Goal: Book appointment/travel/reservation

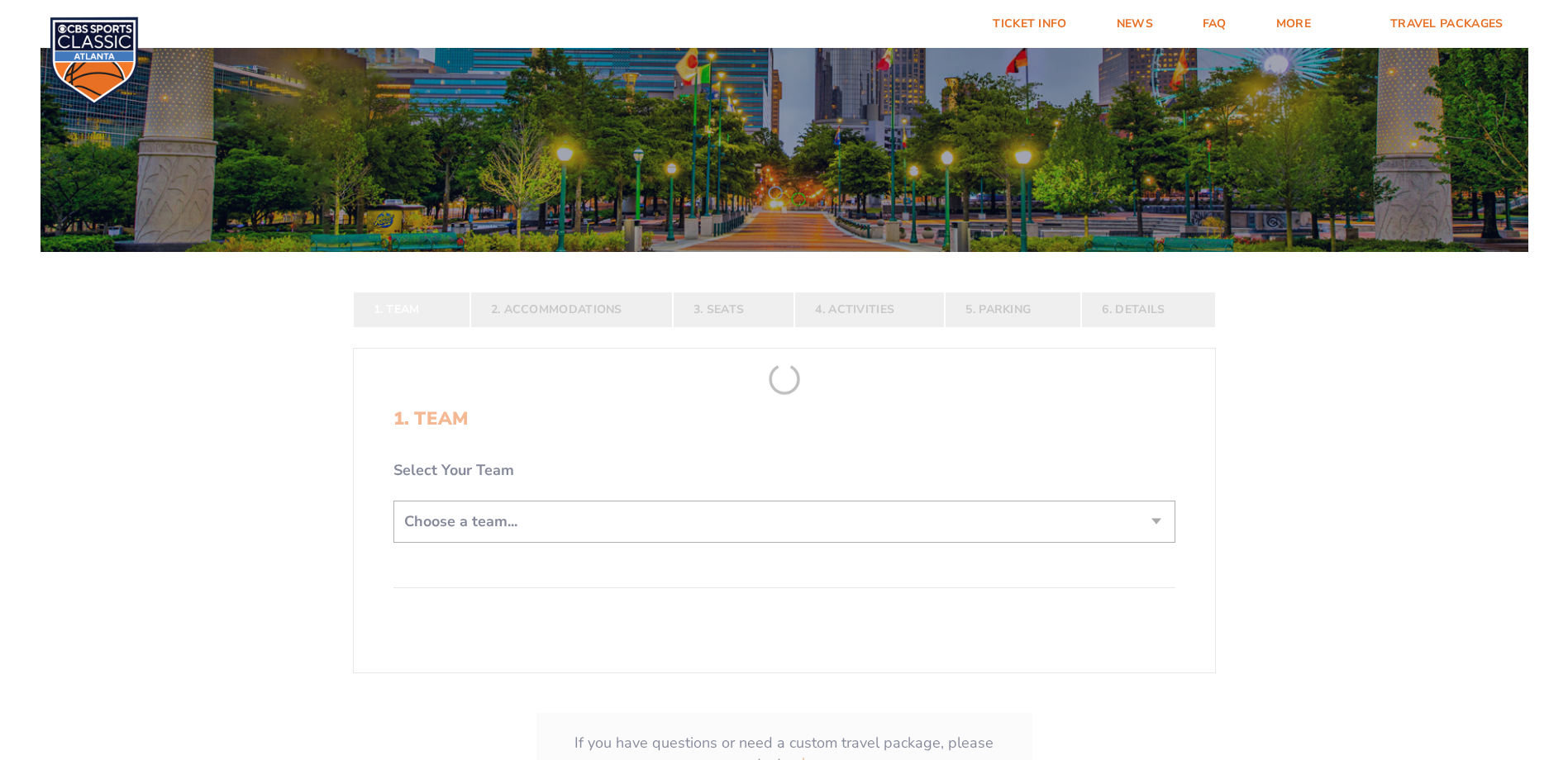
scroll to position [248, 0]
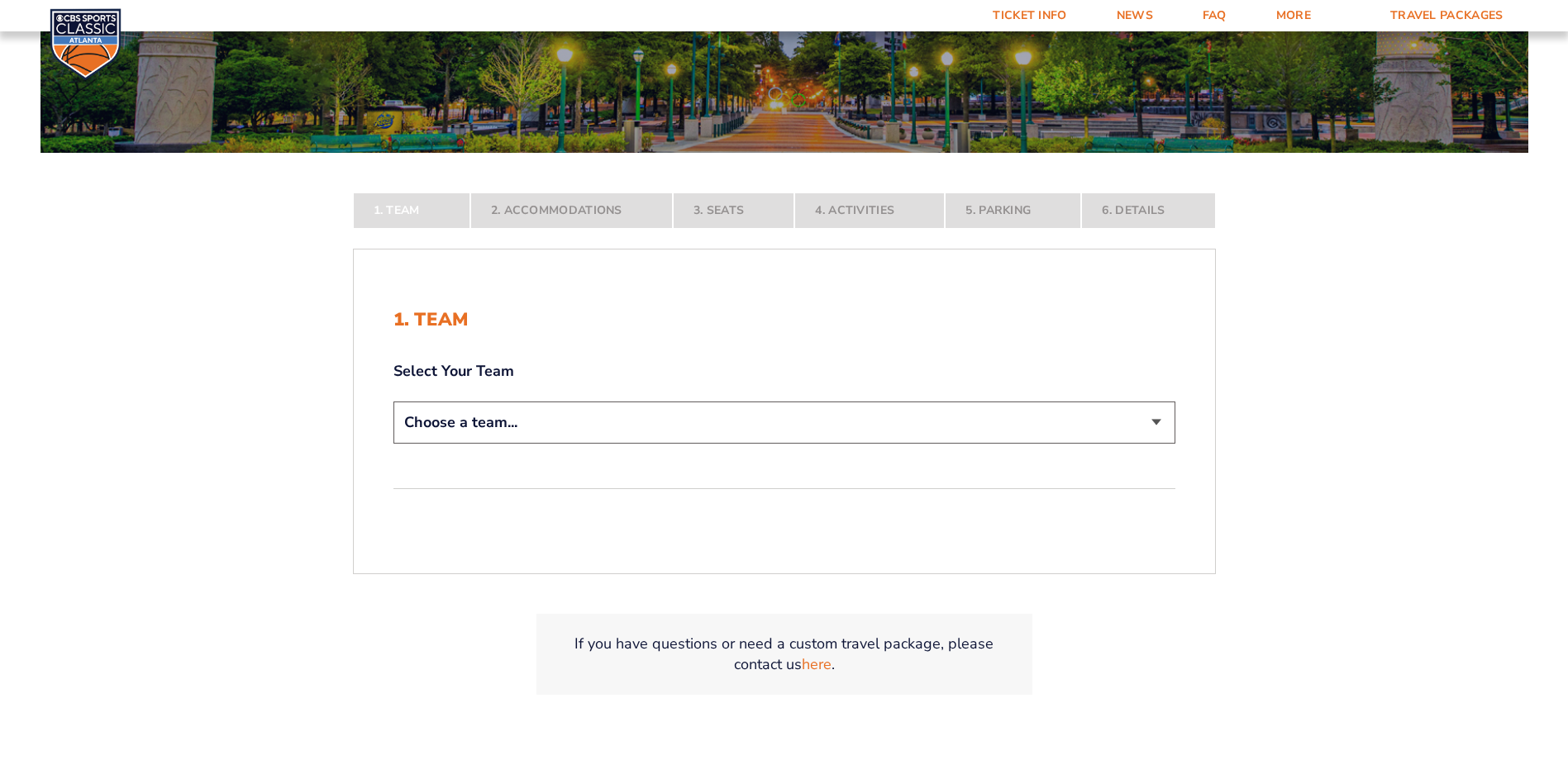
click at [1156, 426] on select "Choose a team... [US_STATE] Wildcats [US_STATE] State Buckeyes [US_STATE] Tar H…" at bounding box center [784, 423] width 782 height 42
select select "12756"
click at [393, 443] on select "Choose a team... [US_STATE] Wildcats [US_STATE] State Buckeyes [US_STATE] Tar H…" at bounding box center [784, 423] width 782 height 42
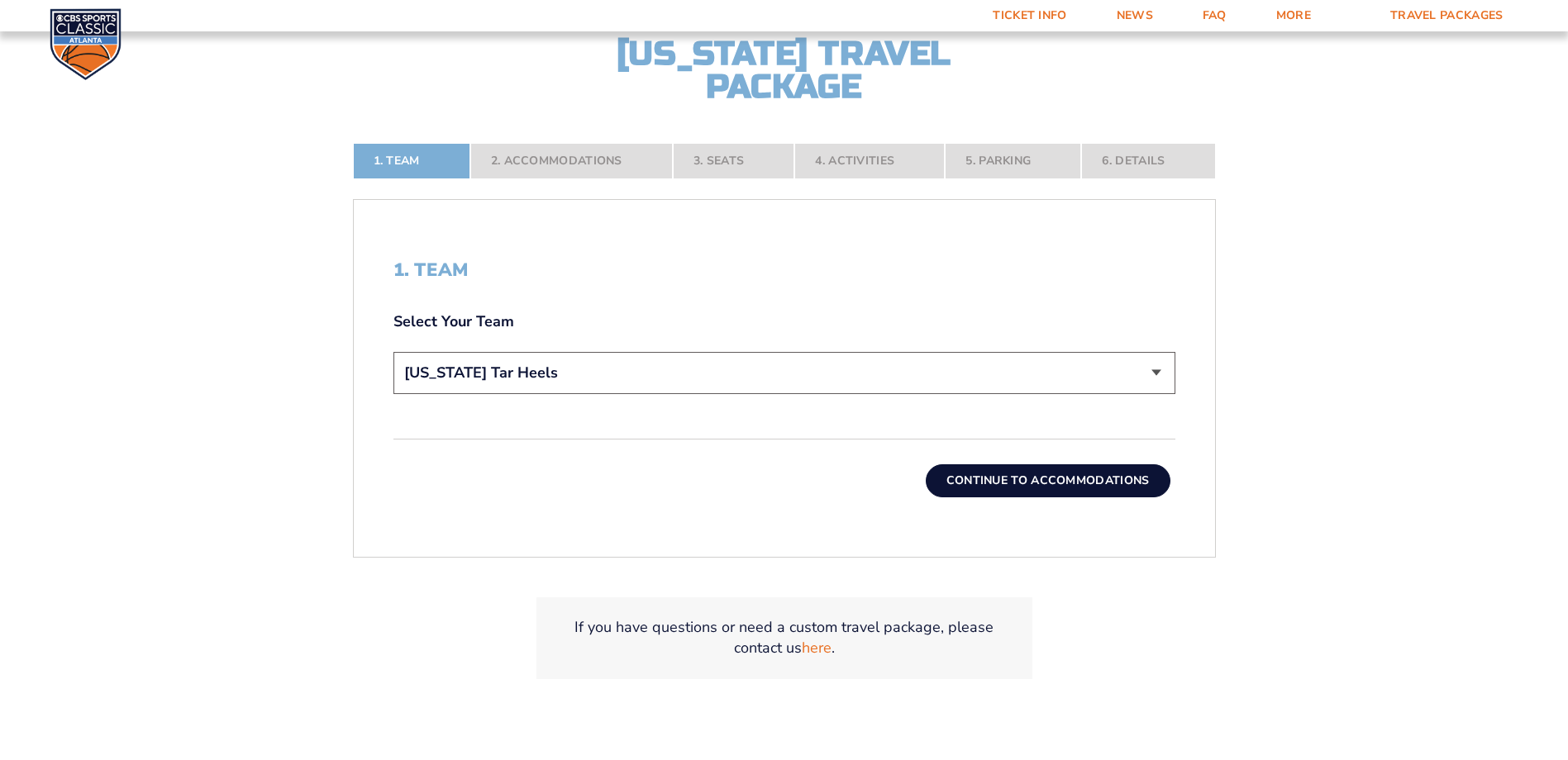
click at [1075, 483] on button "Continue To Accommodations" at bounding box center [1047, 481] width 244 height 33
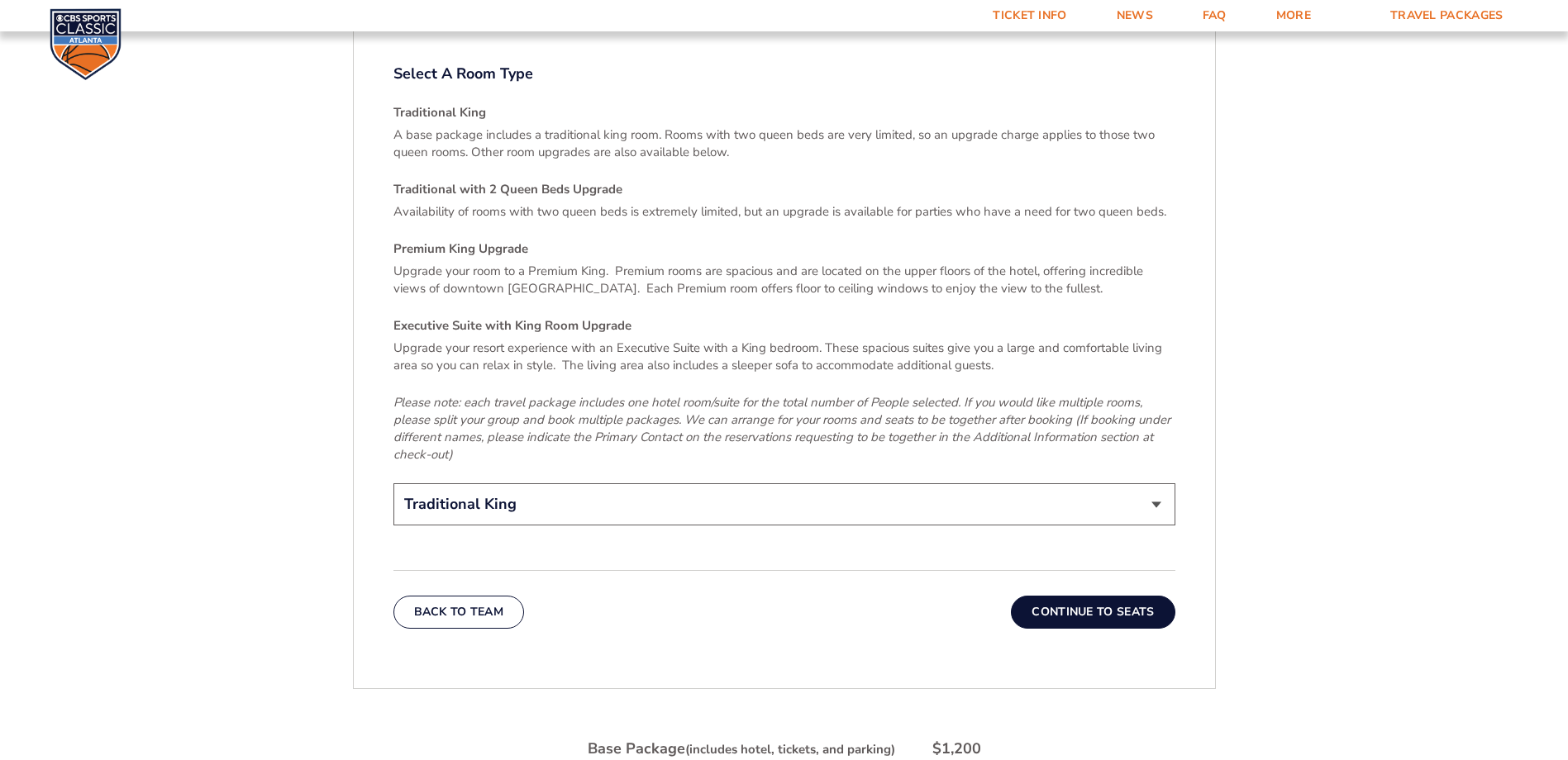
scroll to position [2508, 0]
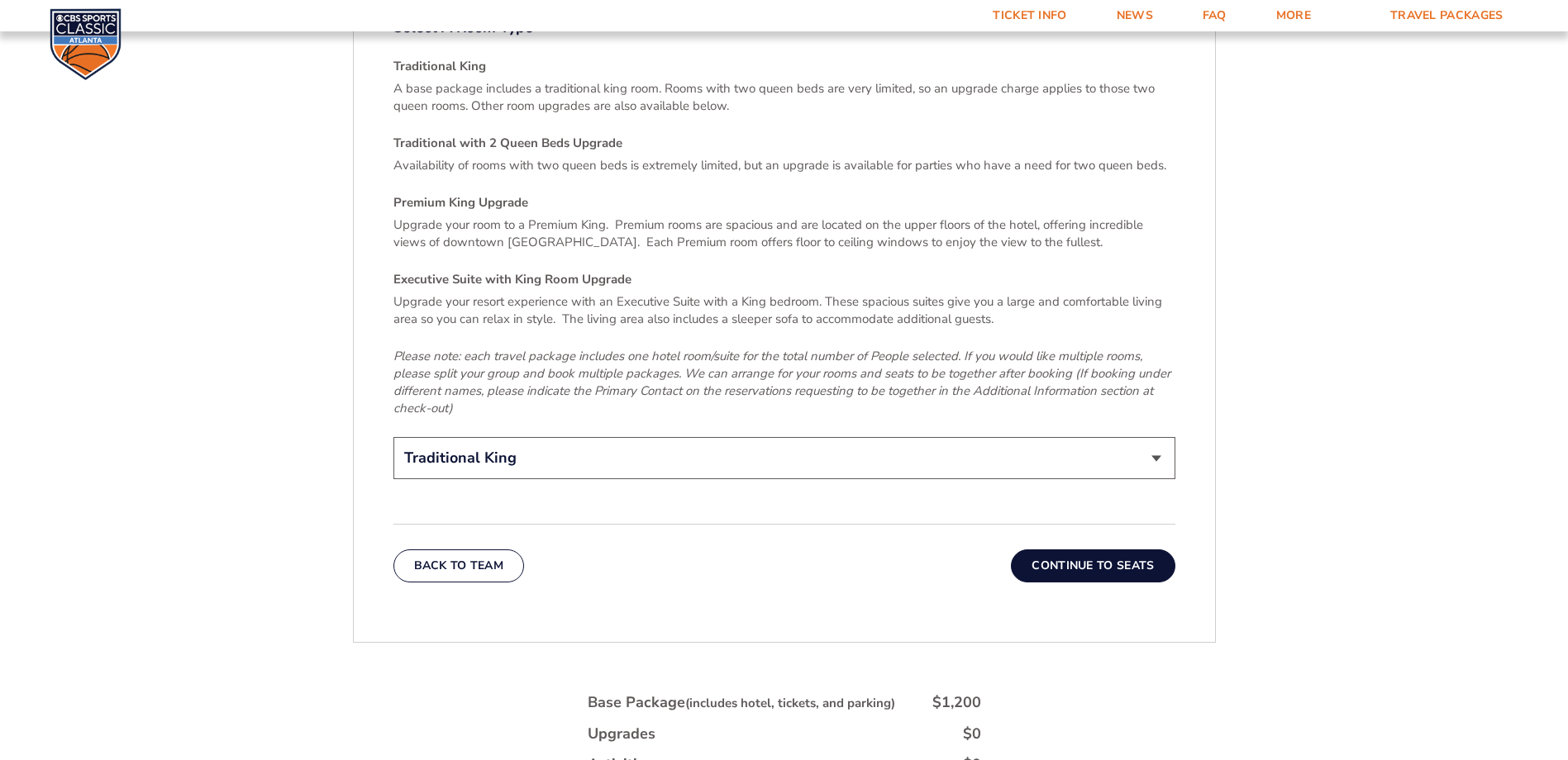
click at [1097, 550] on button "Continue To Seats" at bounding box center [1092, 566] width 163 height 33
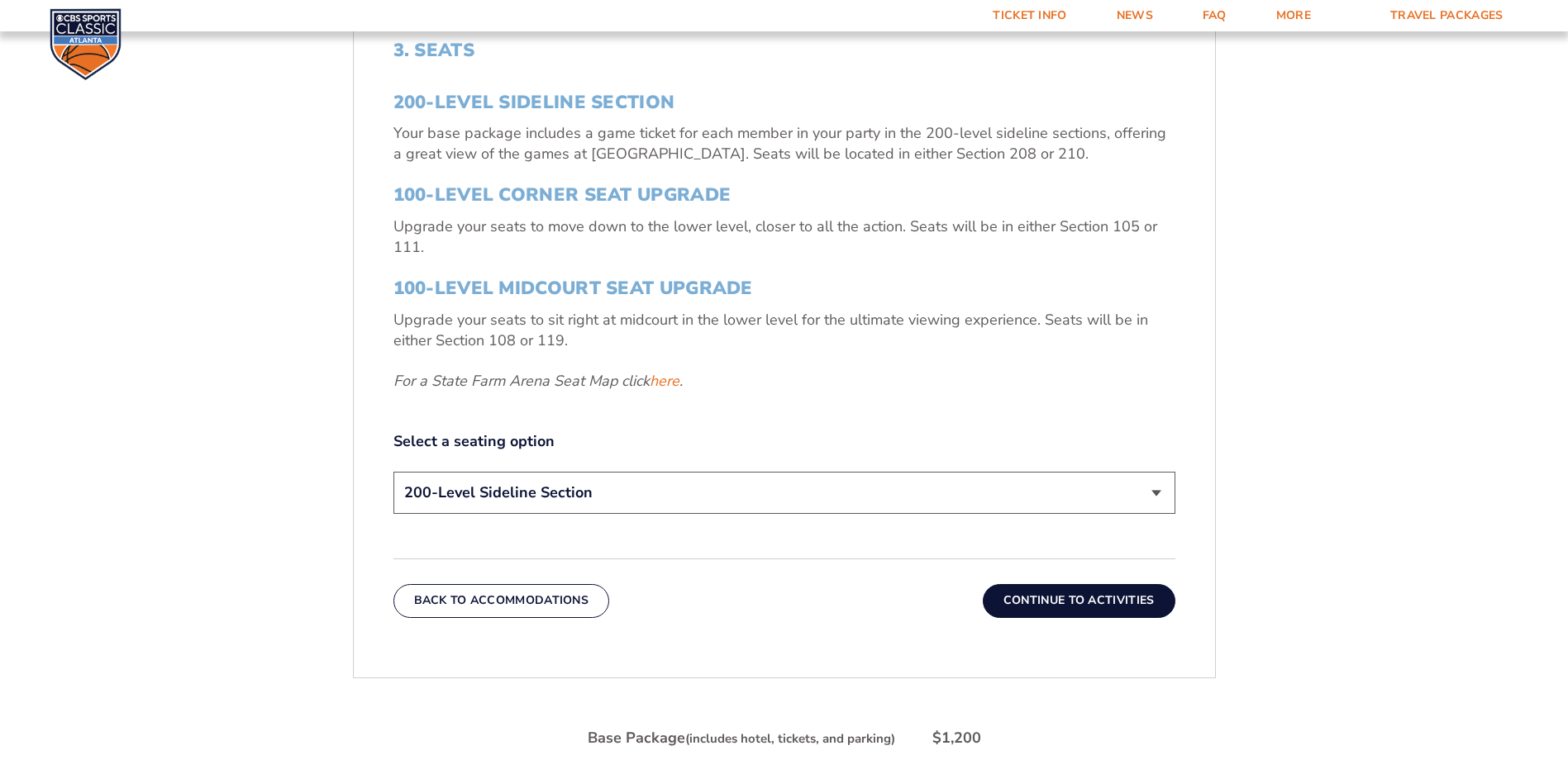
scroll to position [647, 0]
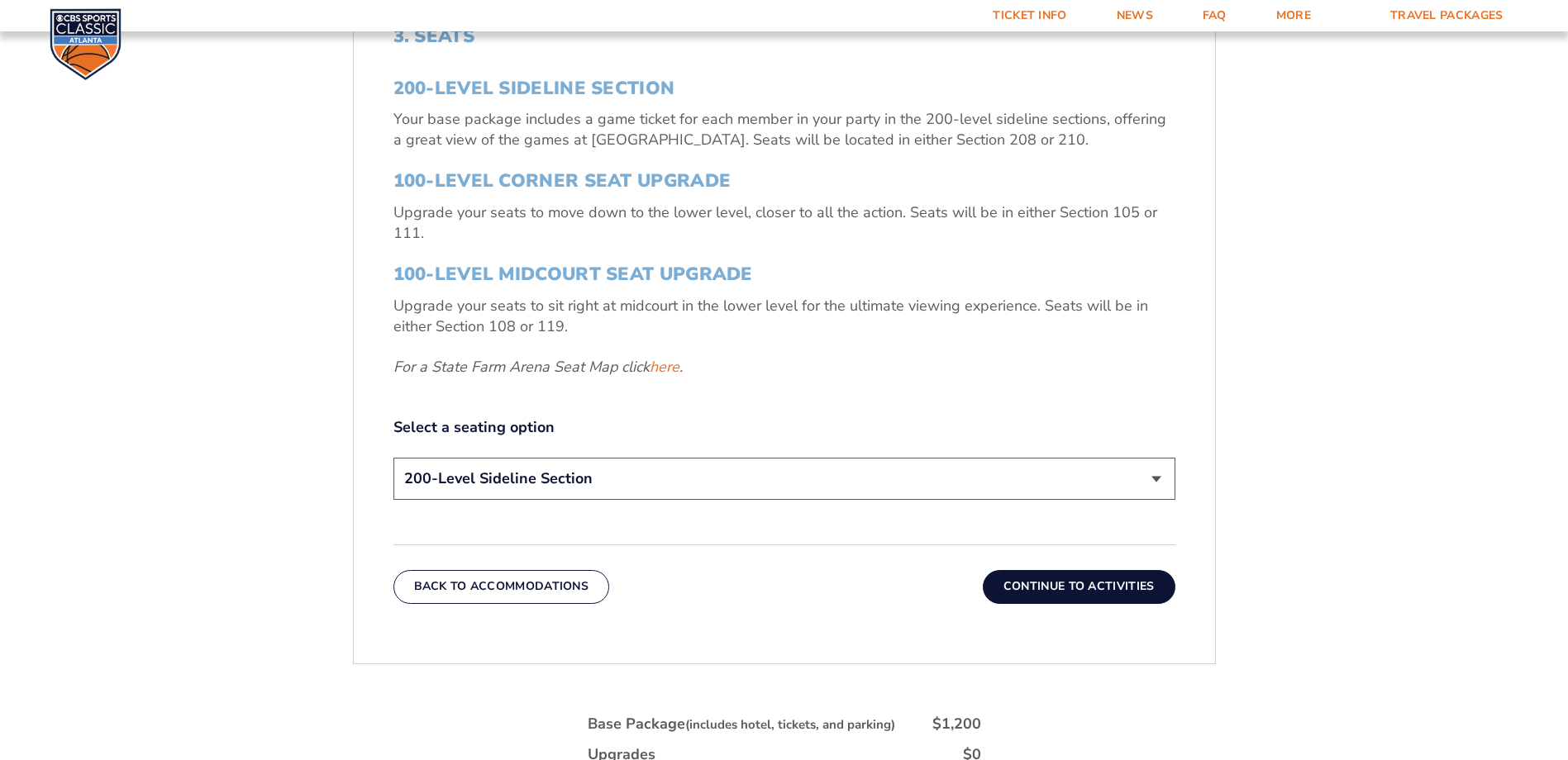
click at [685, 490] on select "200-Level Sideline Section 100-Level Corner Seat Upgrade (+$120 per person) 100…" at bounding box center [784, 478] width 782 height 42
click at [270, 490] on form "[US_STATE] [US_STATE] Travel Package [US_STATE][GEOGRAPHIC_DATA] [US_STATE] Sta…" at bounding box center [784, 205] width 1568 height 1704
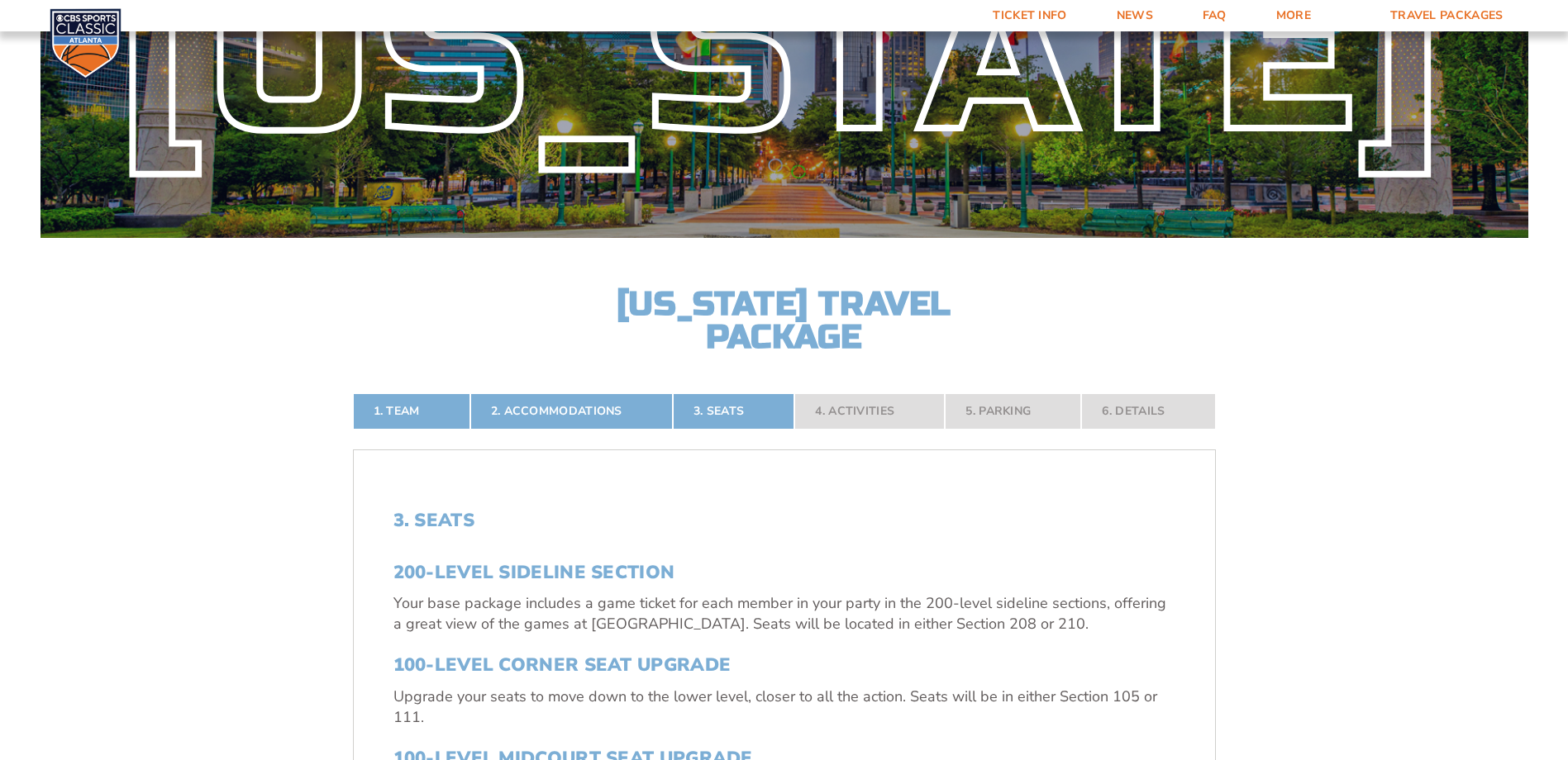
scroll to position [151, 0]
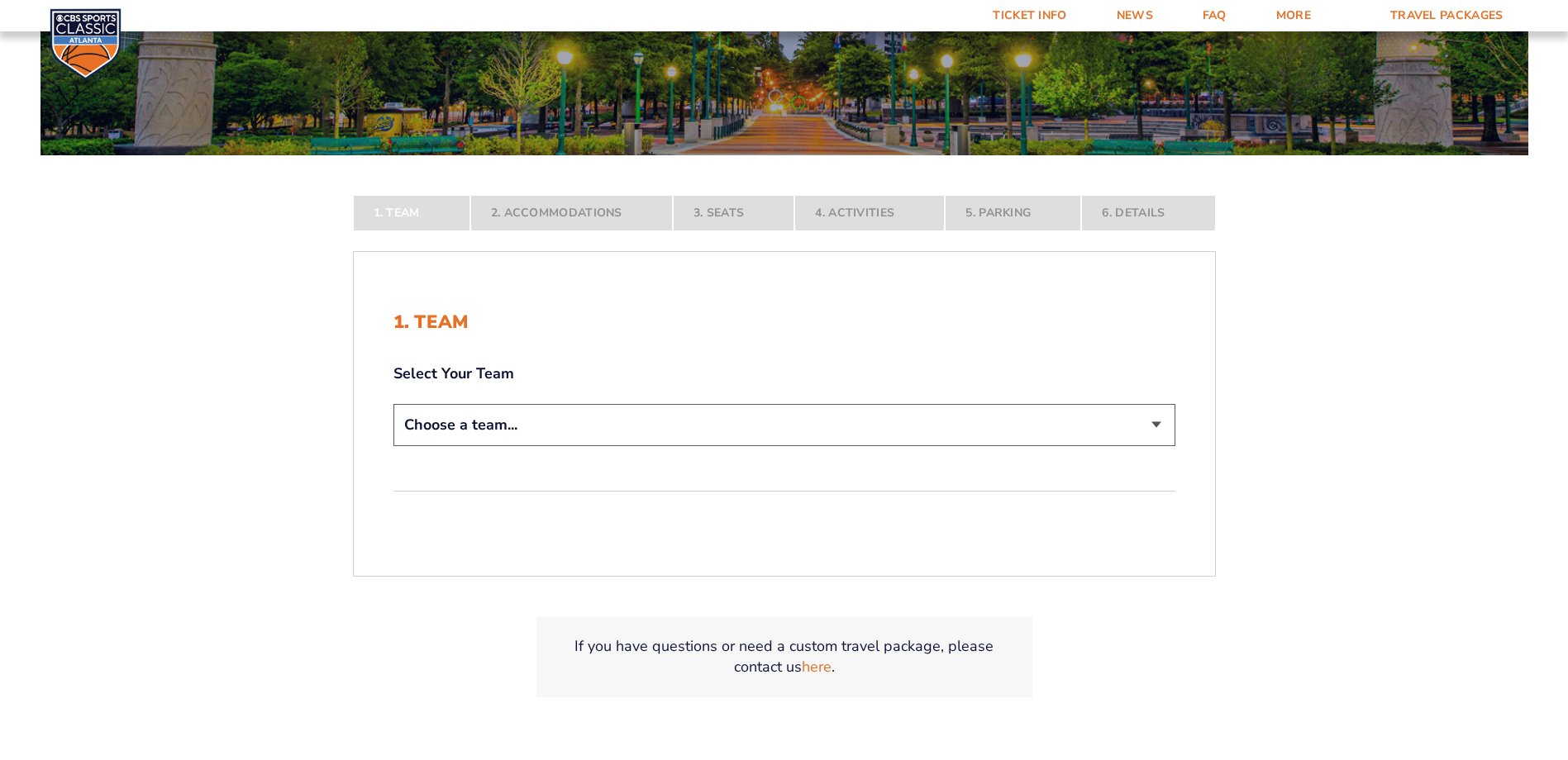
scroll to position [248, 0]
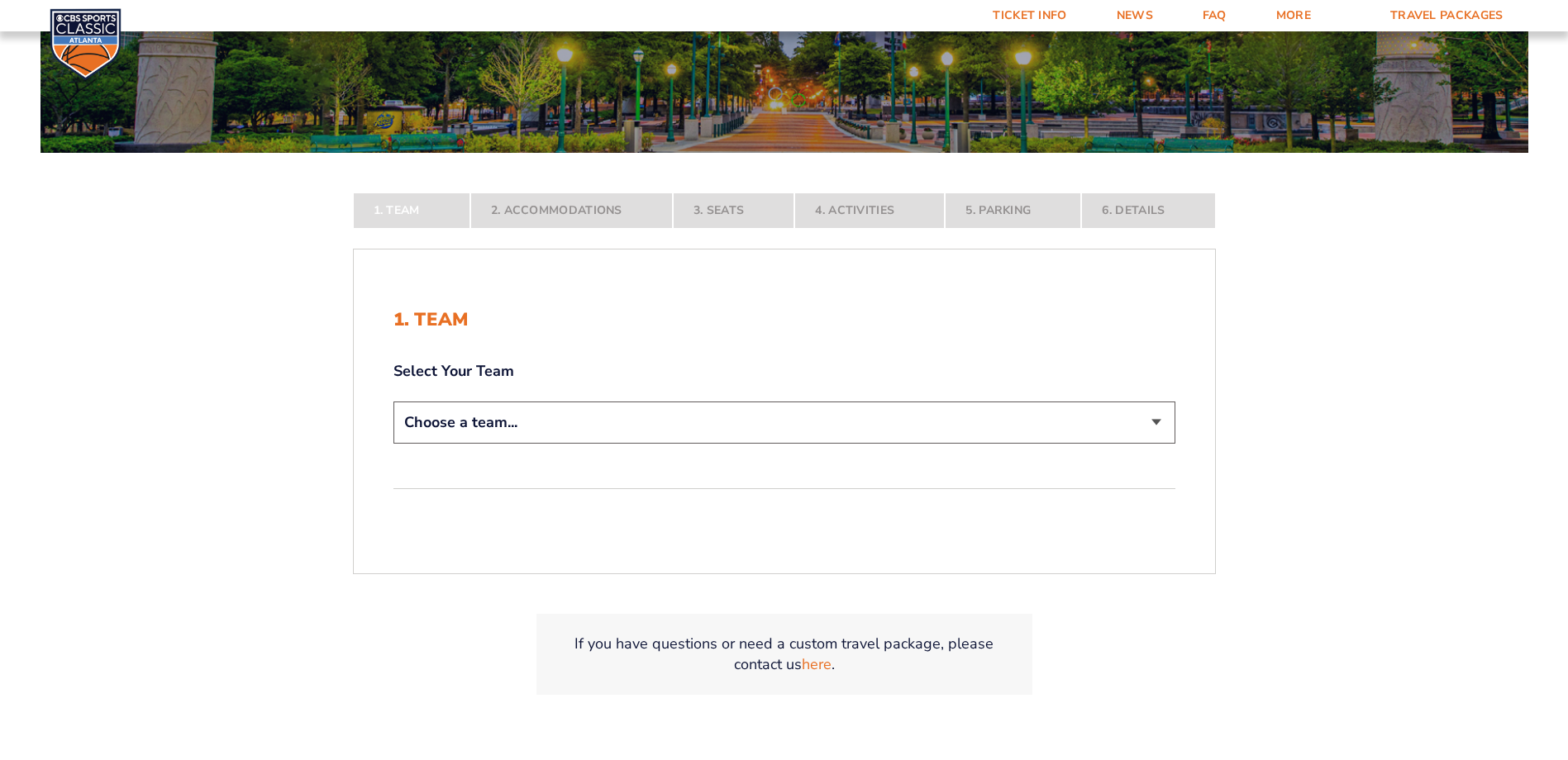
click at [552, 424] on select "Choose a team... [US_STATE] Wildcats [US_STATE] State Buckeyes [US_STATE] Tar H…" at bounding box center [784, 423] width 782 height 42
select select "12756"
click at [393, 443] on select "Choose a team... [US_STATE] Wildcats [US_STATE] State Buckeyes [US_STATE] Tar H…" at bounding box center [784, 423] width 782 height 42
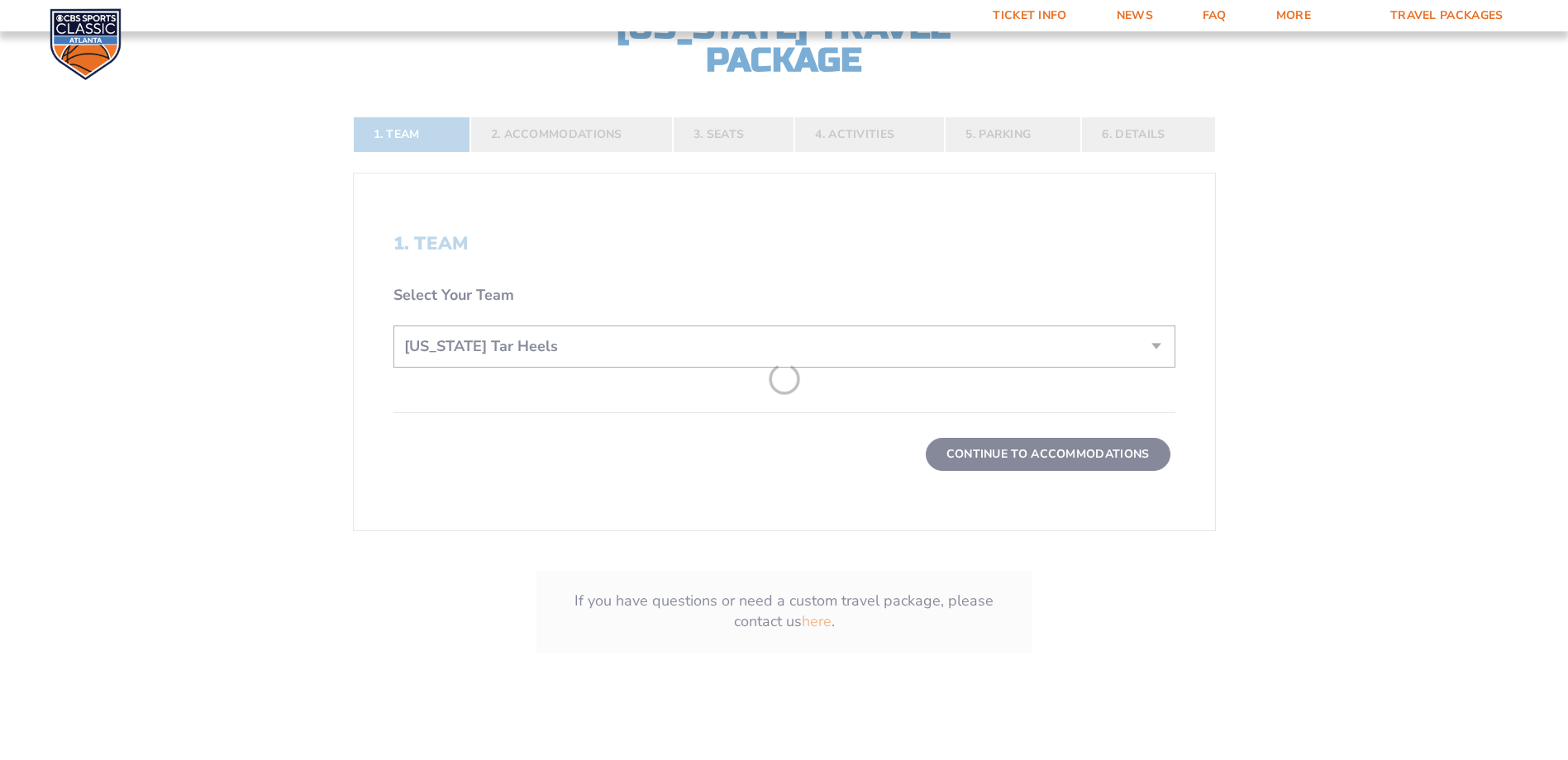
scroll to position [496, 0]
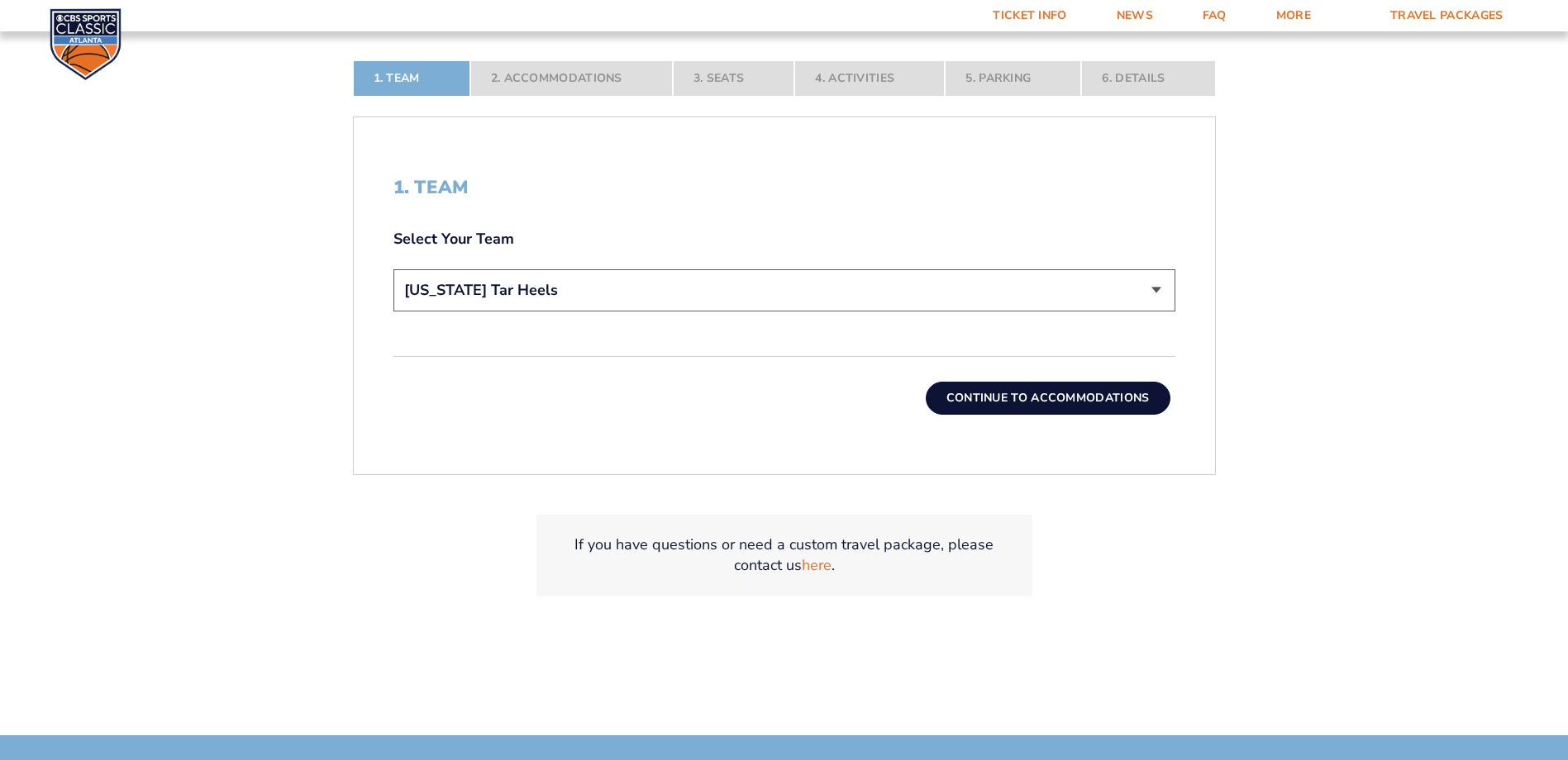
click at [1007, 393] on button "Continue To Accommodations" at bounding box center [1047, 398] width 244 height 33
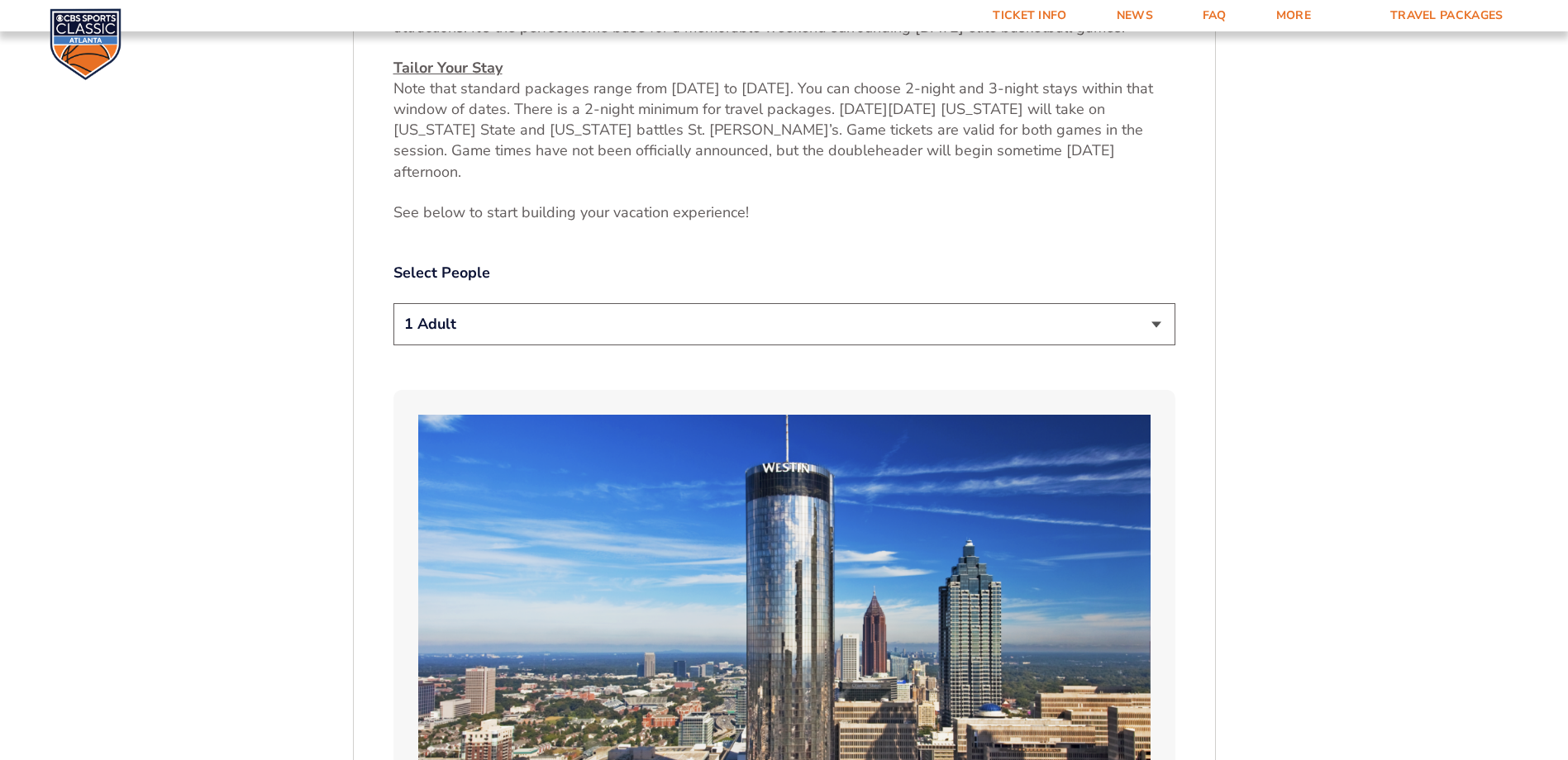
scroll to position [855, 0]
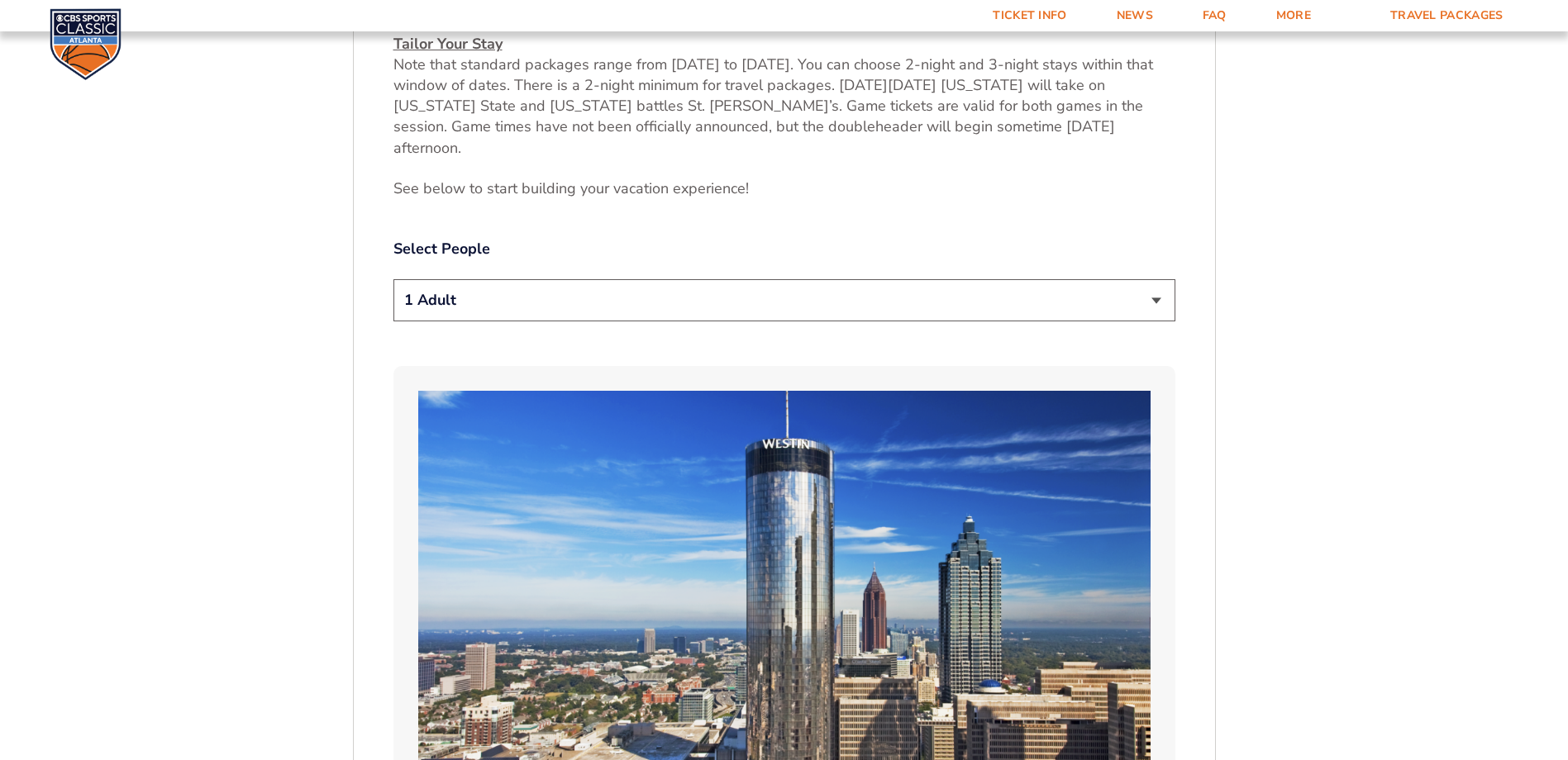
click at [631, 279] on select "1 Adult 2 Adults 3 Adults 4 Adults 2 Adults + 1 Child 2 Adults + 2 Children 2 A…" at bounding box center [784, 300] width 782 height 42
select select "2 Adults + 2 Children"
click at [393, 279] on select "1 Adult 2 Adults 3 Adults 4 Adults 2 Adults + 1 Child 2 Adults + 2 Children 2 A…" at bounding box center [784, 300] width 782 height 42
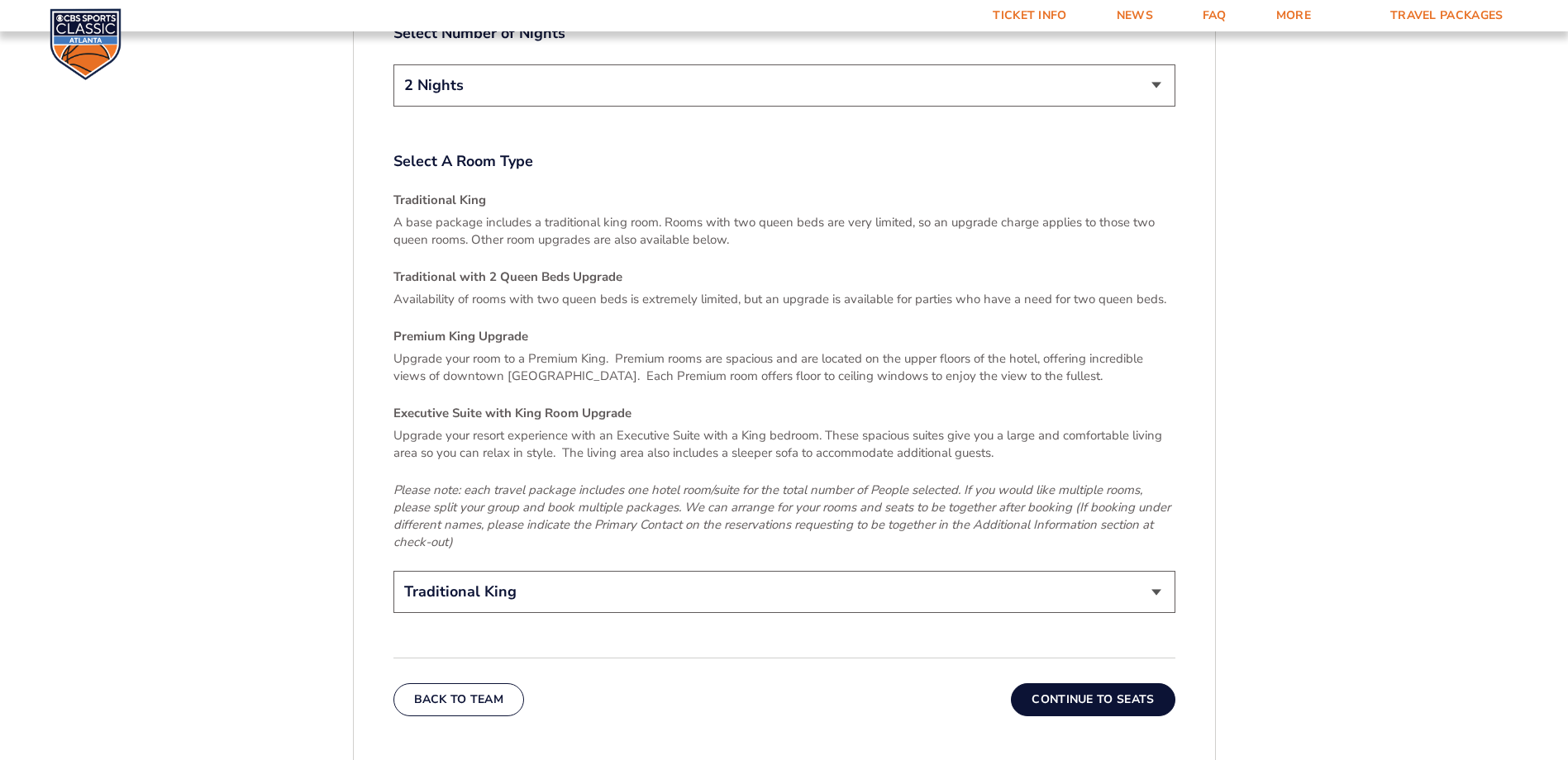
scroll to position [2425, 0]
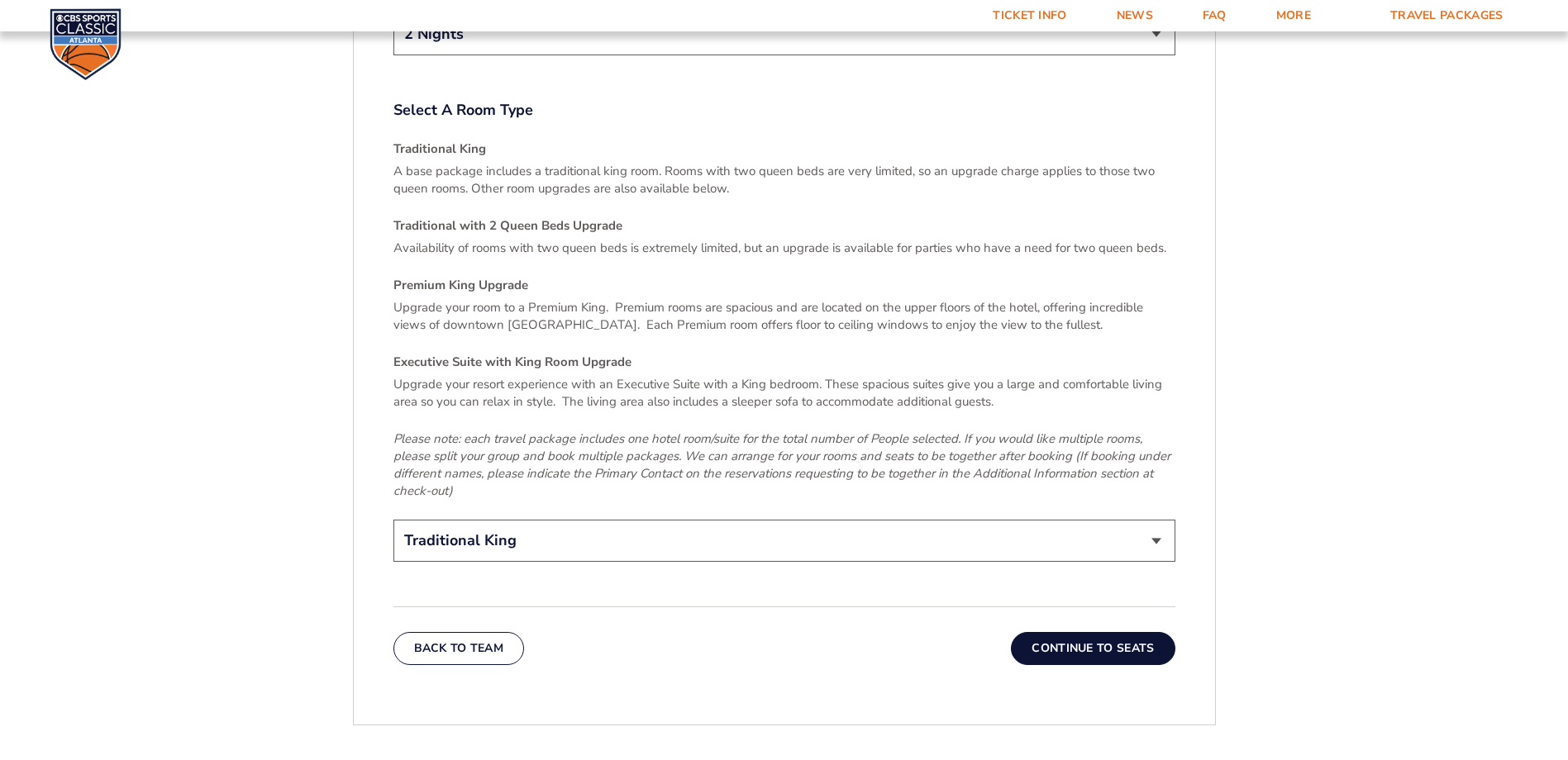
click at [1137, 632] on button "Continue To Seats" at bounding box center [1092, 649] width 163 height 33
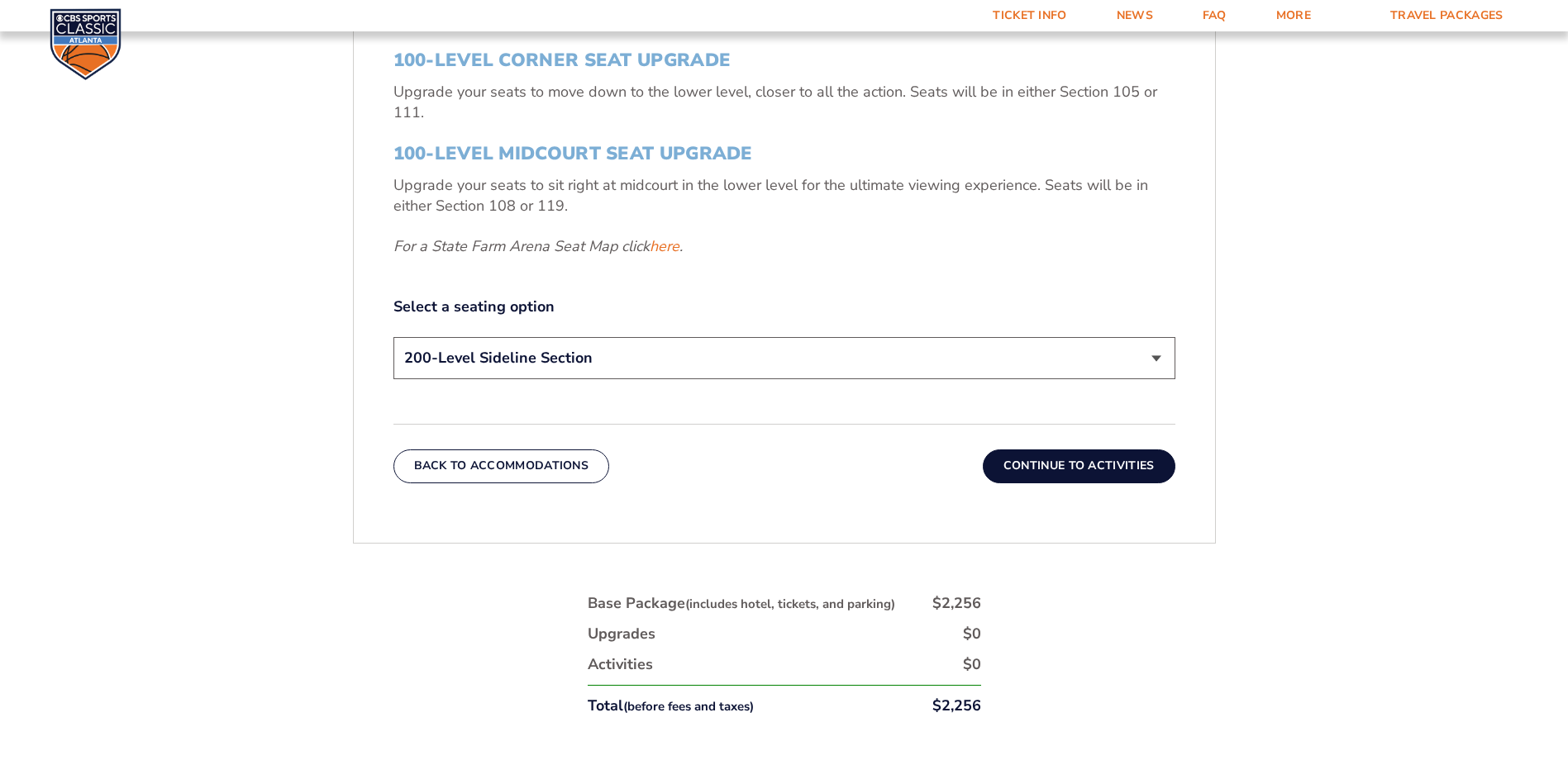
scroll to position [690, 0]
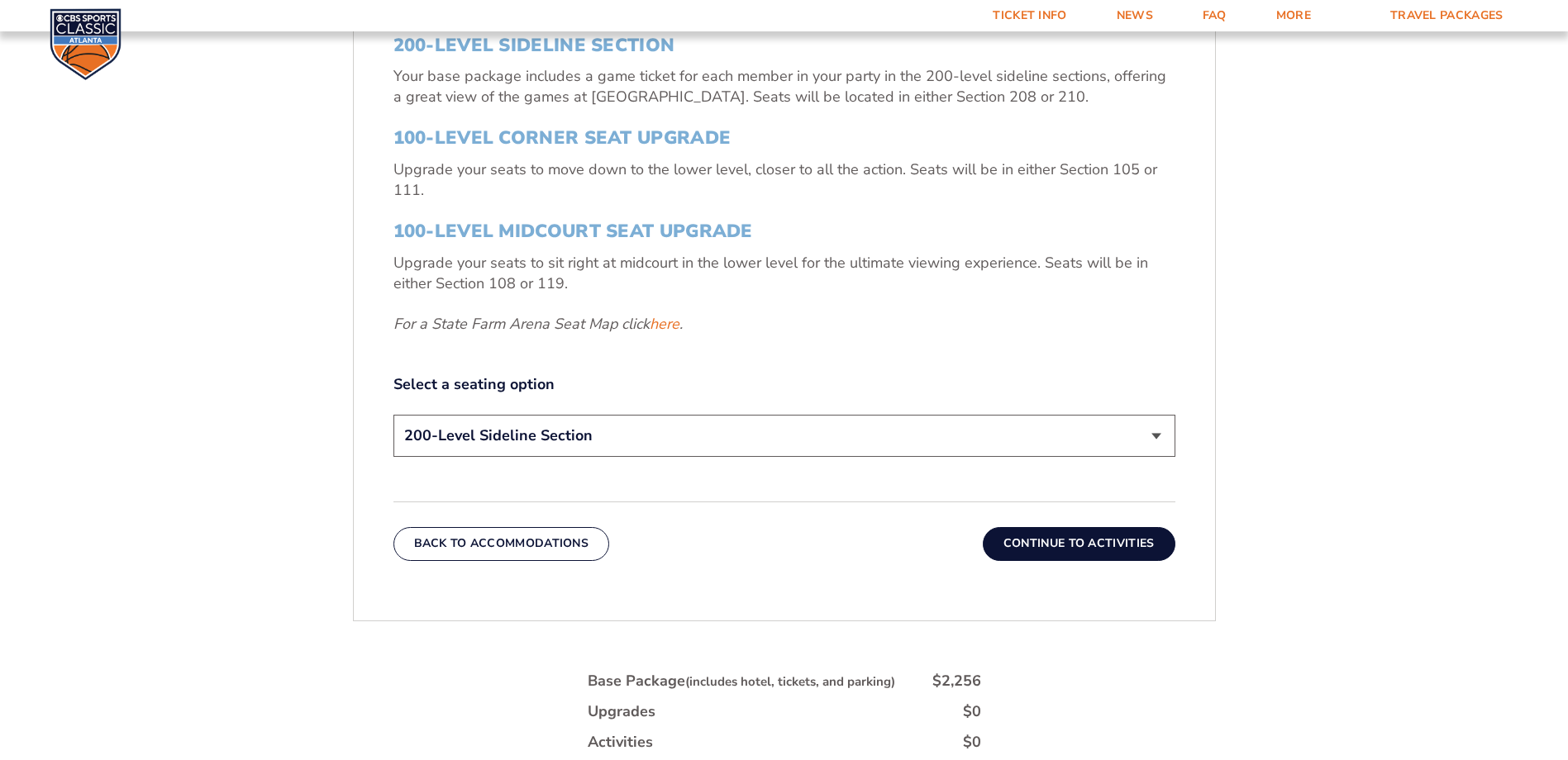
click at [555, 441] on select "200-Level Sideline Section 100-Level Corner Seat Upgrade (+$120 per person) 100…" at bounding box center [784, 436] width 782 height 42
click at [663, 329] on link "here" at bounding box center [664, 324] width 30 height 21
